Goal: Find specific page/section: Find specific page/section

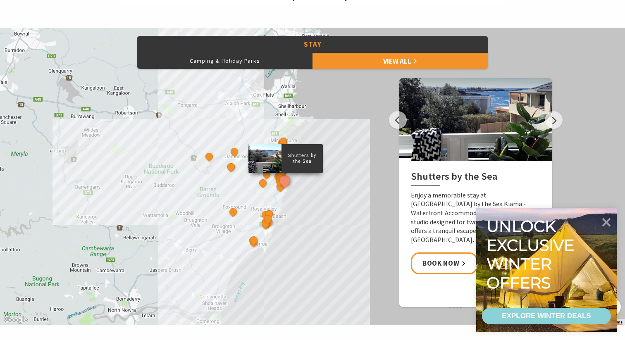
scroll to position [360, 0]
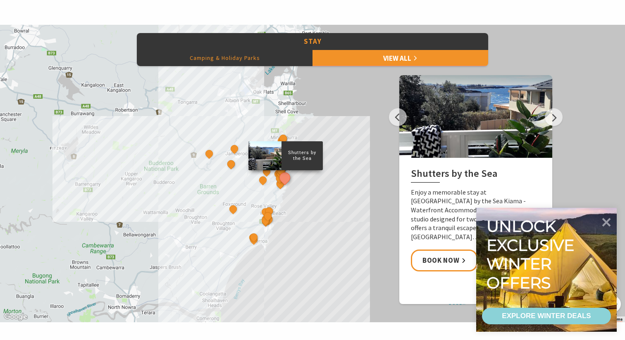
click at [241, 63] on button "Camping & Holiday Parks" at bounding box center [225, 58] width 176 height 17
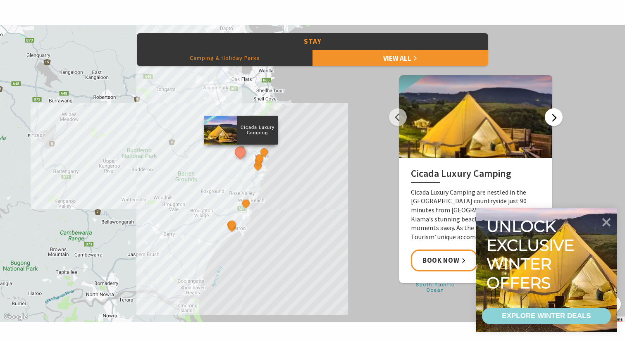
click at [550, 119] on button "Next" at bounding box center [554, 117] width 18 height 18
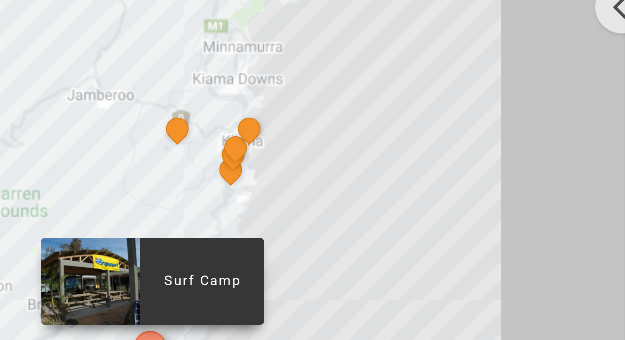
drag, startPoint x: 279, startPoint y: 168, endPoint x: 291, endPoint y: 175, distance: 14.1
click at [290, 175] on div "Cicada Luxury Camping [GEOGRAPHIC_DATA] BIG4 [GEOGRAPHIC_DATA] [GEOGRAPHIC_DATA…" at bounding box center [312, 174] width 625 height 298
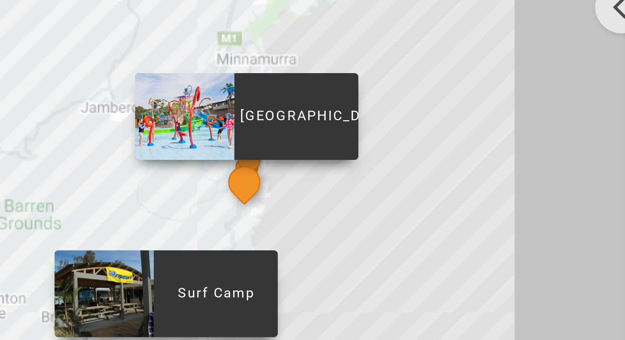
click at [271, 179] on button "See detail about BIG4 Easts Beach Holiday Park" at bounding box center [271, 175] width 15 height 15
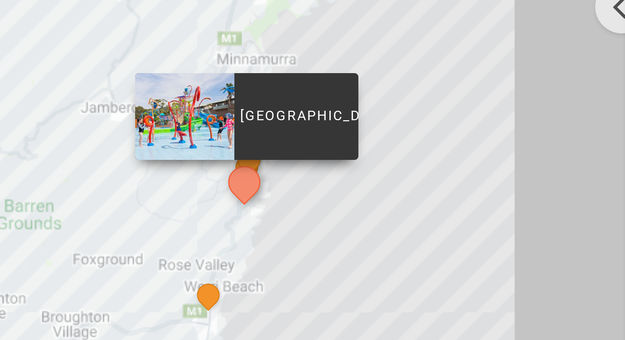
click at [291, 155] on p "[GEOGRAPHIC_DATA]" at bounding box center [289, 154] width 41 height 8
click at [250, 154] on div at bounding box center [252, 153] width 33 height 29
click at [271, 176] on button "See detail about BIG4 Easts Beach Holiday Park" at bounding box center [271, 175] width 15 height 15
click at [291, 152] on p "[GEOGRAPHIC_DATA]" at bounding box center [289, 154] width 41 height 8
